Goal: Task Accomplishment & Management: Complete application form

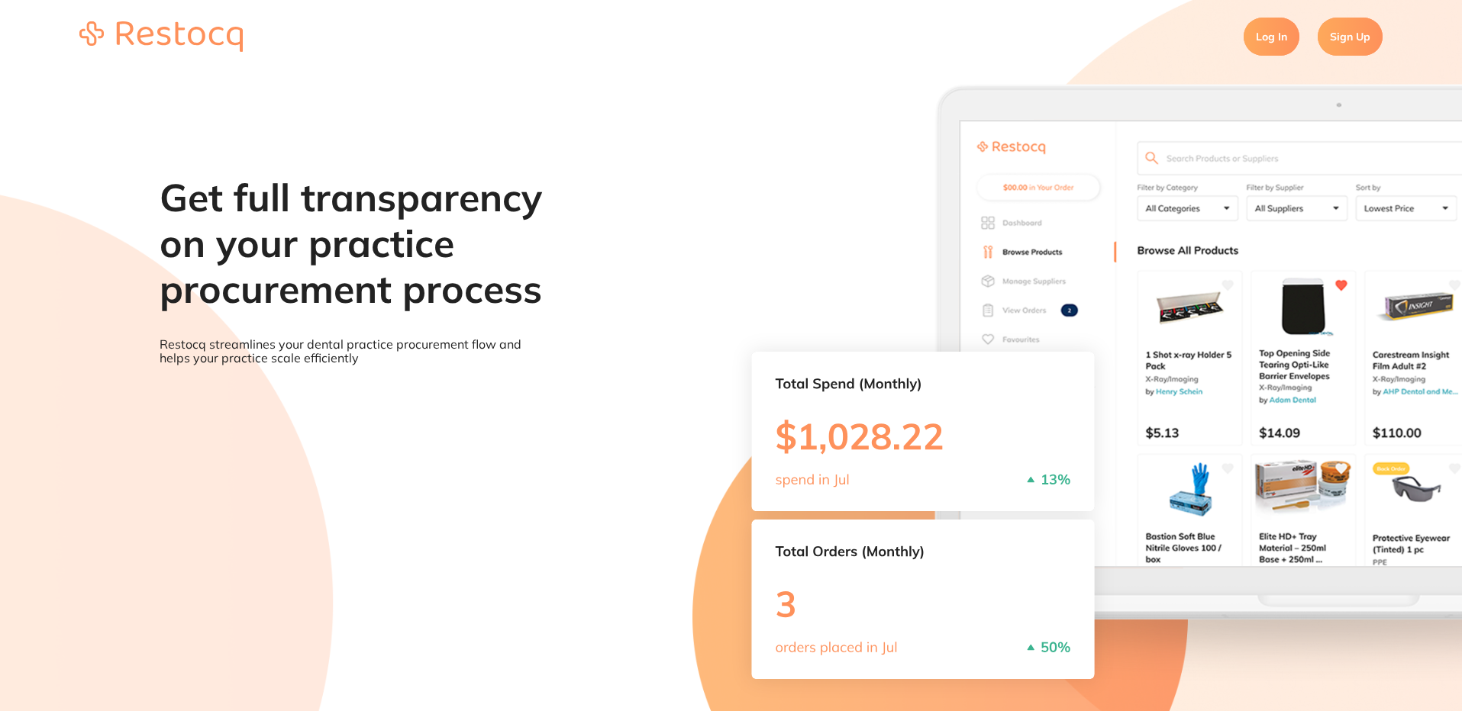
click at [1262, 46] on link "Log In" at bounding box center [1271, 37] width 56 height 38
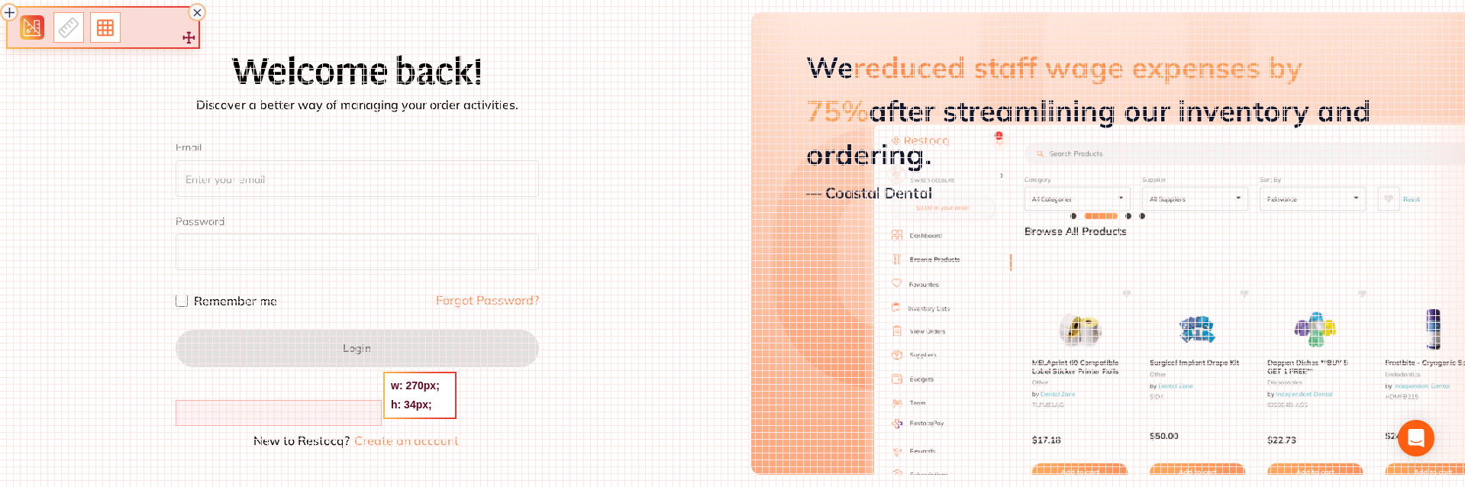
drag, startPoint x: 176, startPoint y: 400, endPoint x: 382, endPoint y: 426, distance: 207.7
click at [382, 426] on div at bounding box center [732, 243] width 1465 height 487
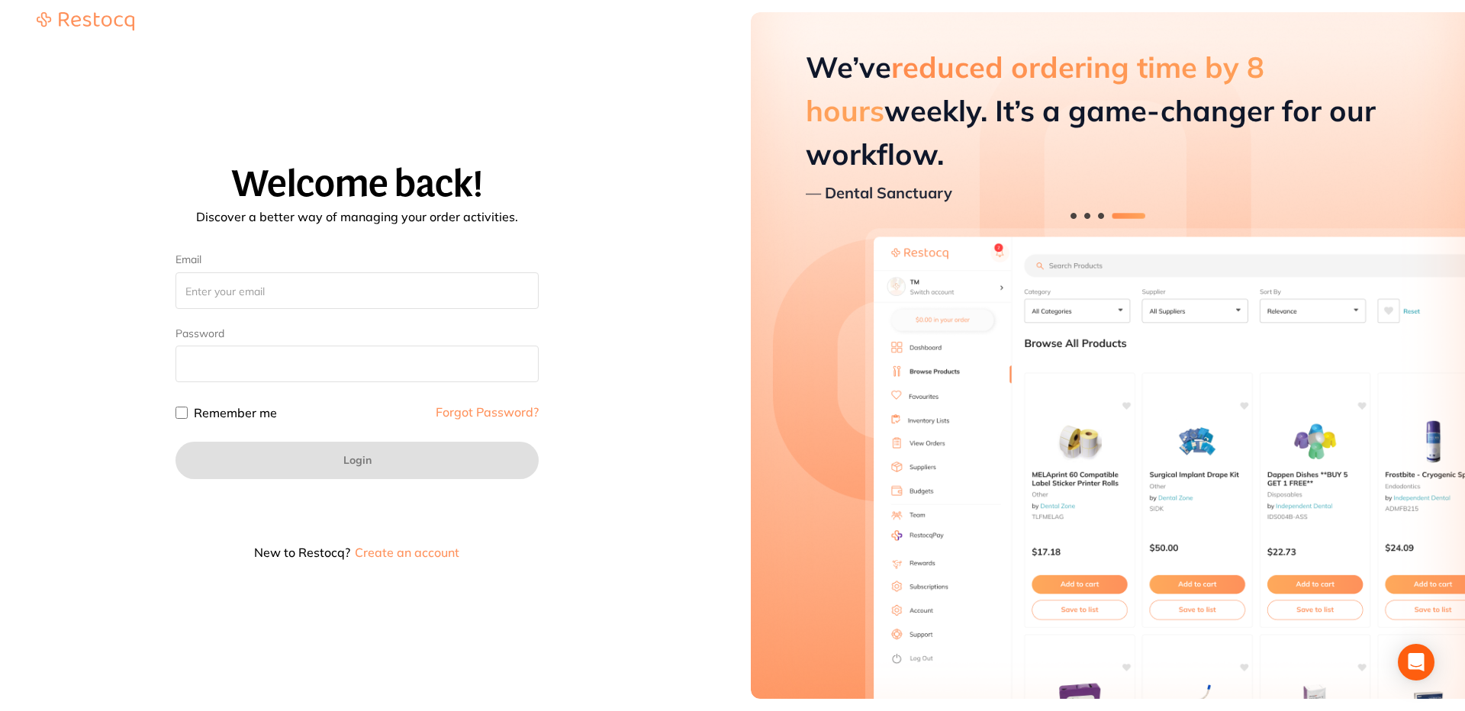
click at [417, 556] on button "Create an account" at bounding box center [407, 552] width 108 height 12
